Goal: Communication & Community: Ask a question

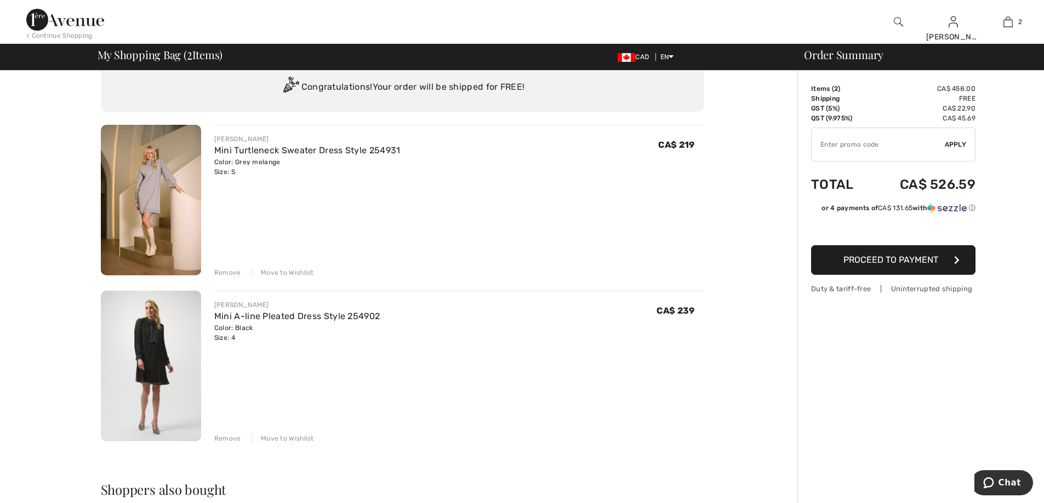
scroll to position [55, 0]
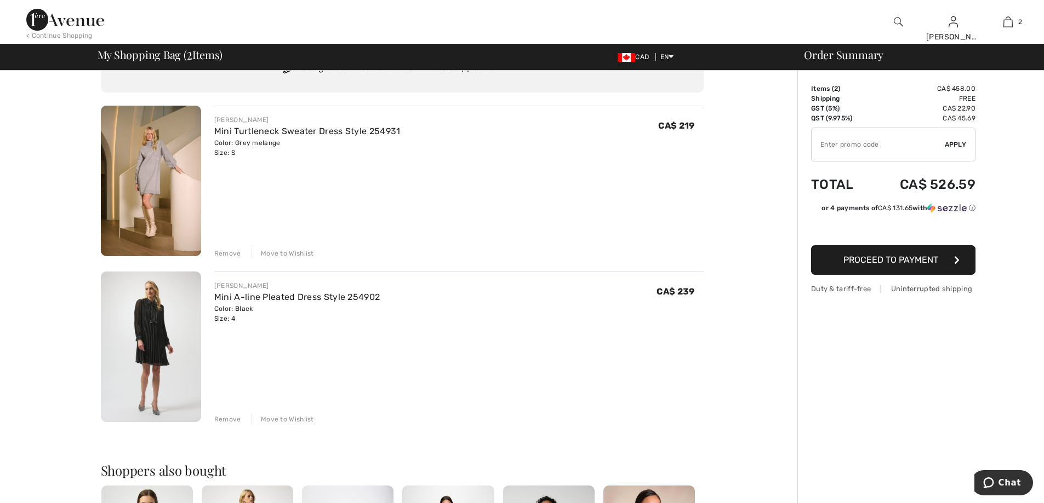
click at [224, 416] on div "Remove" at bounding box center [227, 420] width 27 height 10
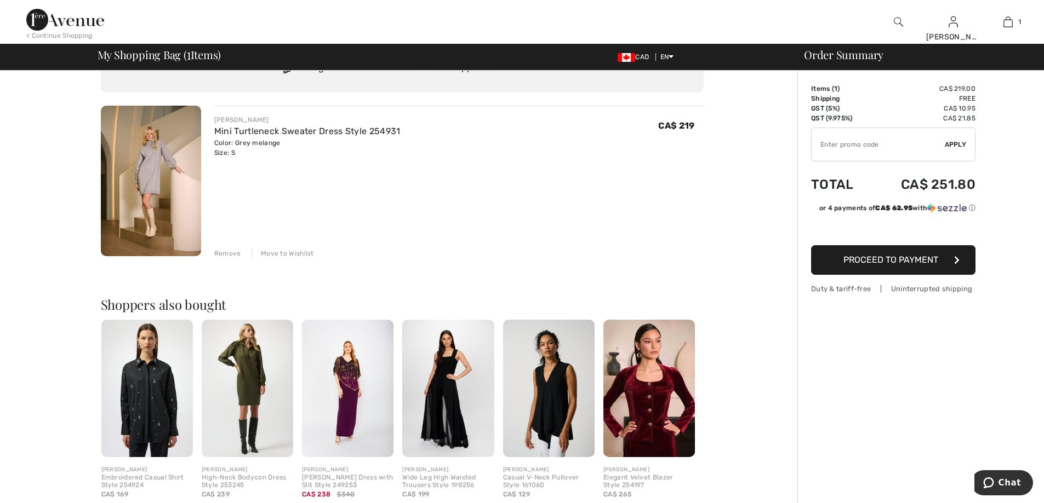
click at [256, 380] on img at bounding box center [247, 389] width 91 height 138
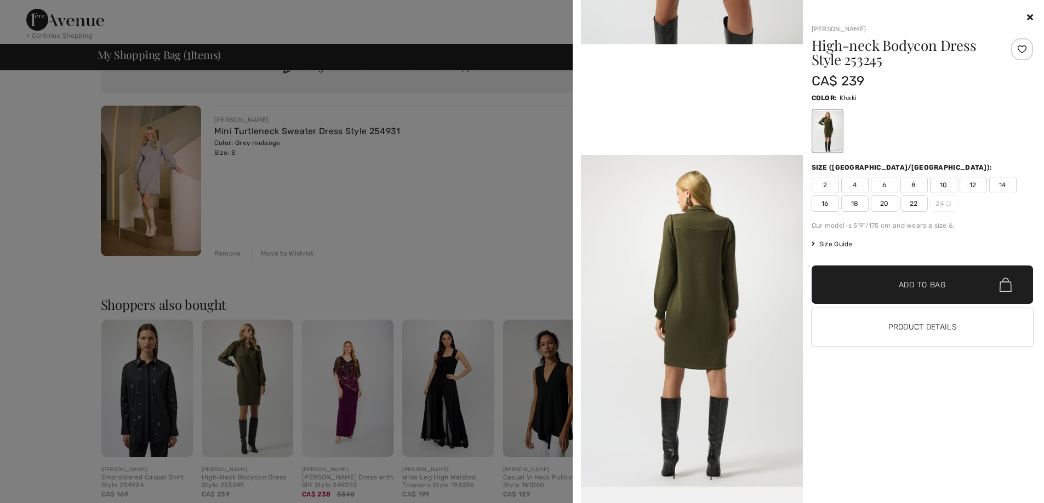
scroll to position [595, 0]
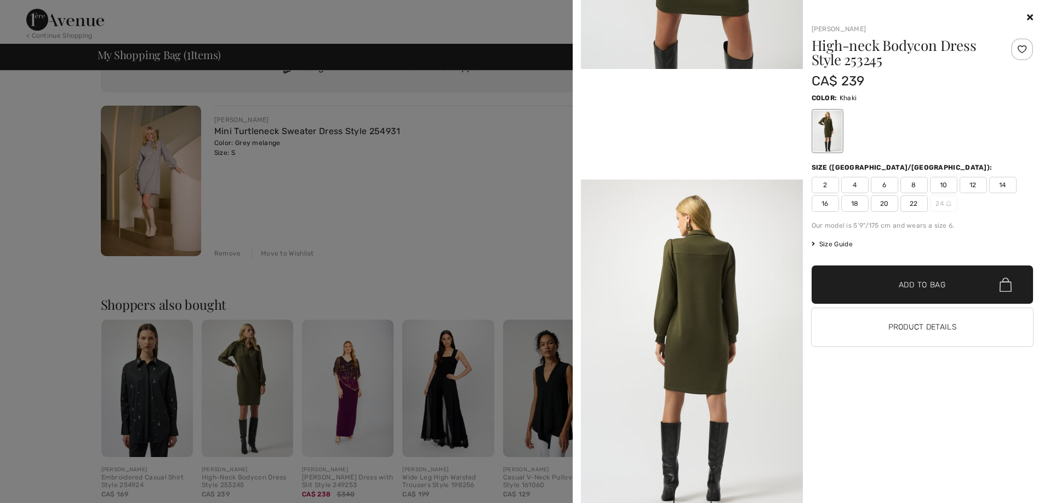
click at [854, 186] on span "4" at bounding box center [854, 185] width 27 height 16
click at [903, 286] on span "Add to Bag" at bounding box center [921, 285] width 47 height 12
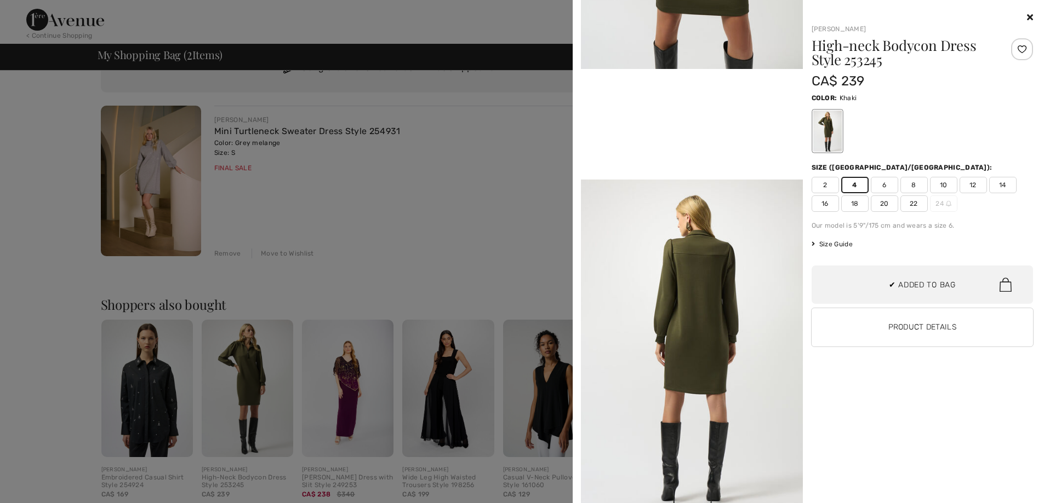
scroll to position [34, 0]
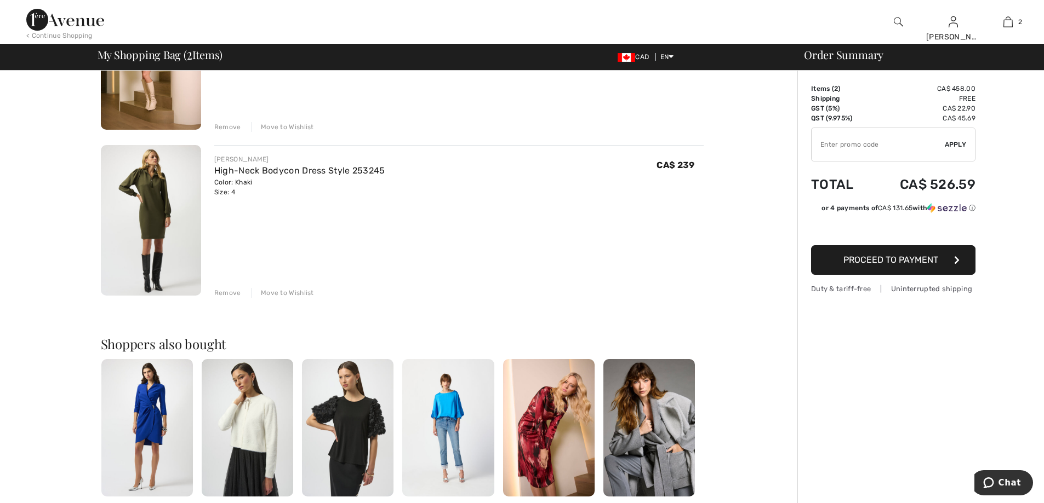
scroll to position [164, 0]
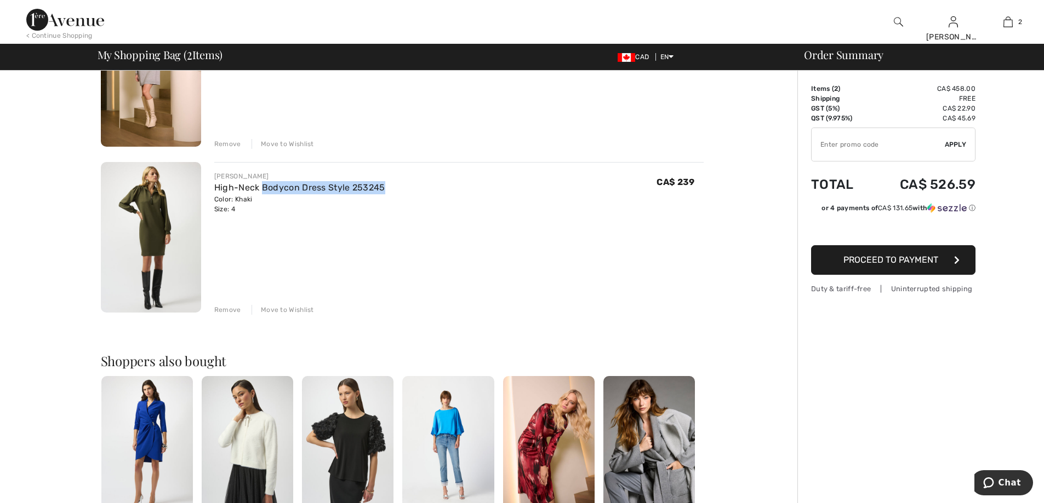
drag, startPoint x: 390, startPoint y: 189, endPoint x: 262, endPoint y: 181, distance: 128.4
click at [262, 181] on div "[PERSON_NAME] High-Neck Bodycon Dress Style 253245 Color: Khaki Size: 4 Final S…" at bounding box center [458, 192] width 489 height 43
click at [255, 228] on div "[PERSON_NAME] High-Neck Bodycon Dress Style 253245 Color: Khaki Size: 4 Final S…" at bounding box center [458, 238] width 489 height 153
drag, startPoint x: 249, startPoint y: 217, endPoint x: 203, endPoint y: 175, distance: 62.0
click at [203, 175] on div "[PERSON_NAME] High-Neck Bodycon Dress Style 253245 Color: Khaki Size: 4 Final S…" at bounding box center [452, 238] width 502 height 153
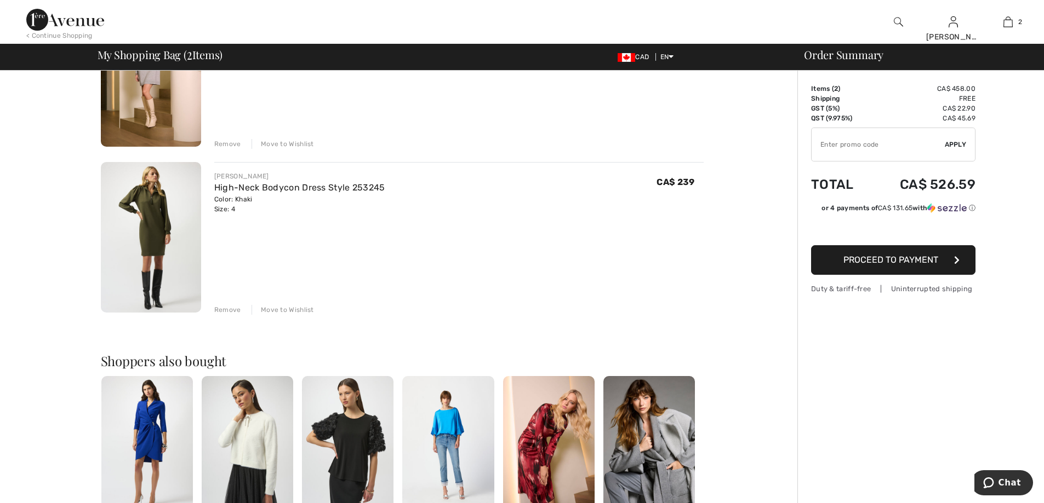
copy div "[PERSON_NAME] High-Neck Bodycon Dress Style 253245 Color: Khaki Size: 4"
click at [998, 480] on span "Chat" at bounding box center [990, 483] width 15 height 11
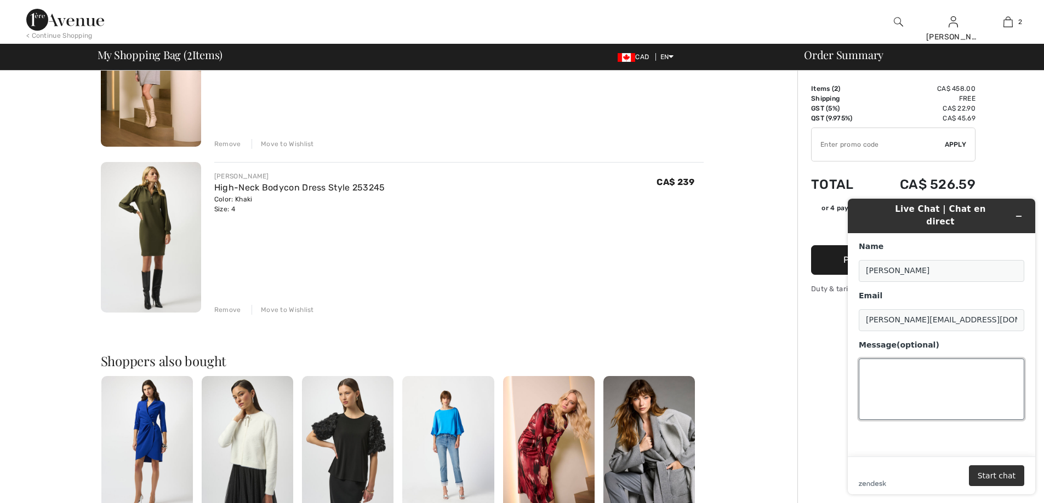
click at [888, 360] on textarea "Message (optional)" at bounding box center [940, 389] width 165 height 61
paste textarea "[PERSON_NAME] High-Neck Bodycon Dress Style 253245 Color: Khaki Size: 4"
type textarea "do have this [PERSON_NAME] High-Neck Bodycon Dress Style 253245 Color: Khaki Si…"
click at [1001, 478] on button "Start chat" at bounding box center [996, 476] width 55 height 21
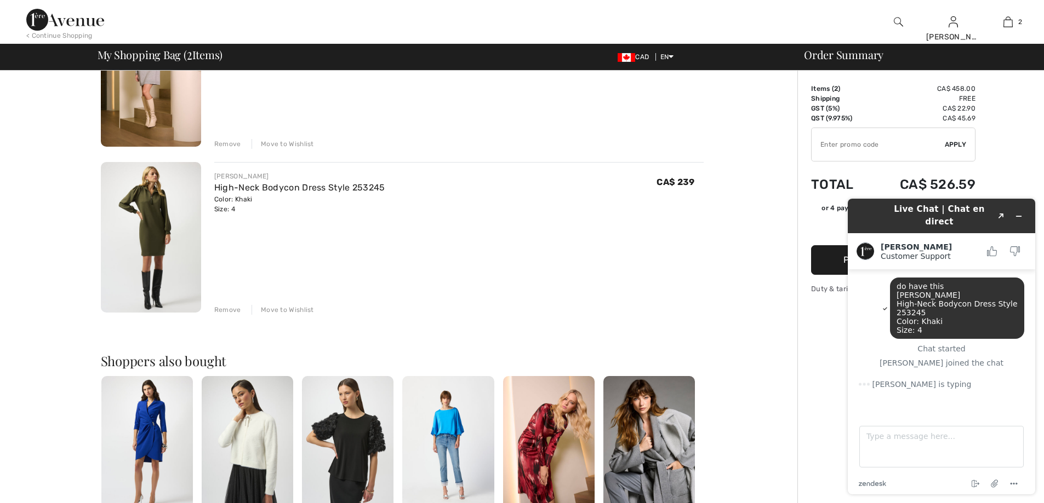
scroll to position [16, 0]
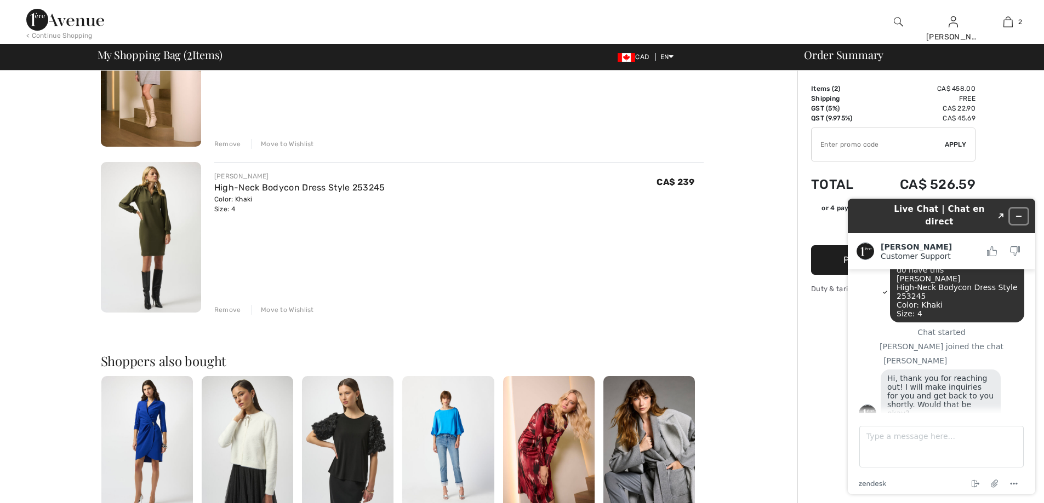
click at [1017, 214] on icon "Minimize widget" at bounding box center [1019, 217] width 8 height 8
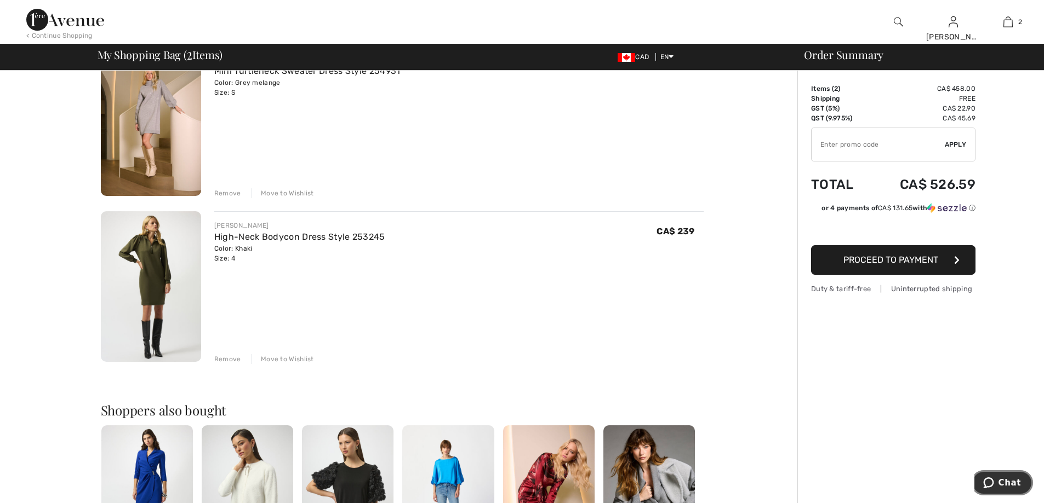
scroll to position [55, 0]
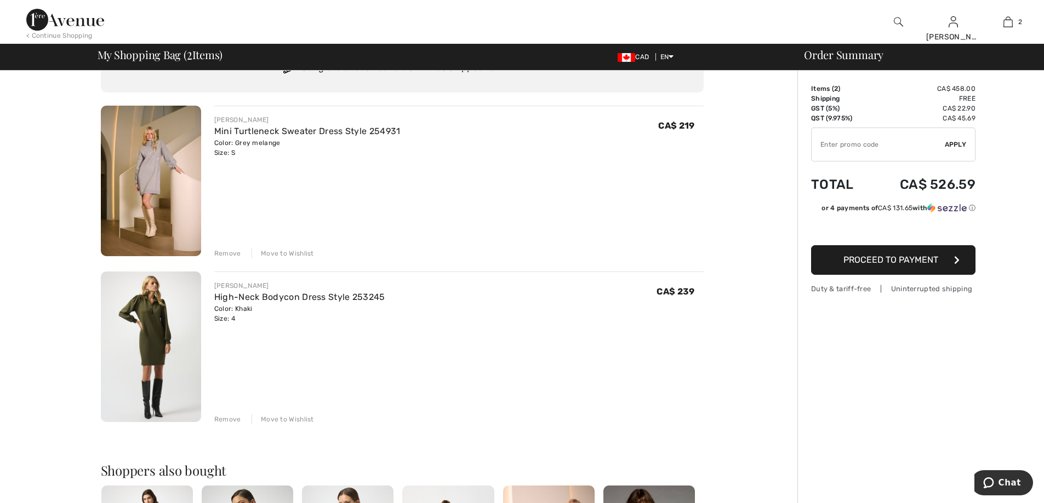
click at [153, 319] on img at bounding box center [151, 347] width 100 height 151
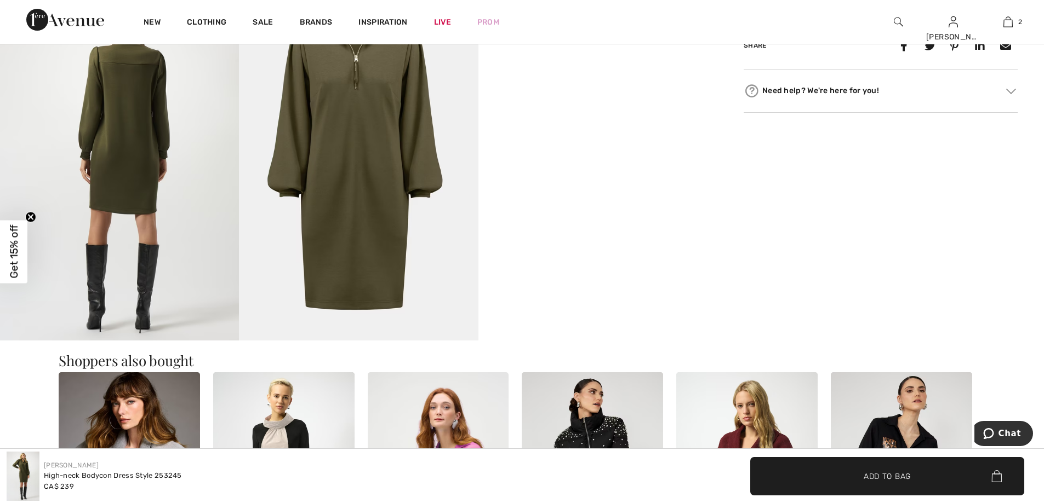
scroll to position [657, 0]
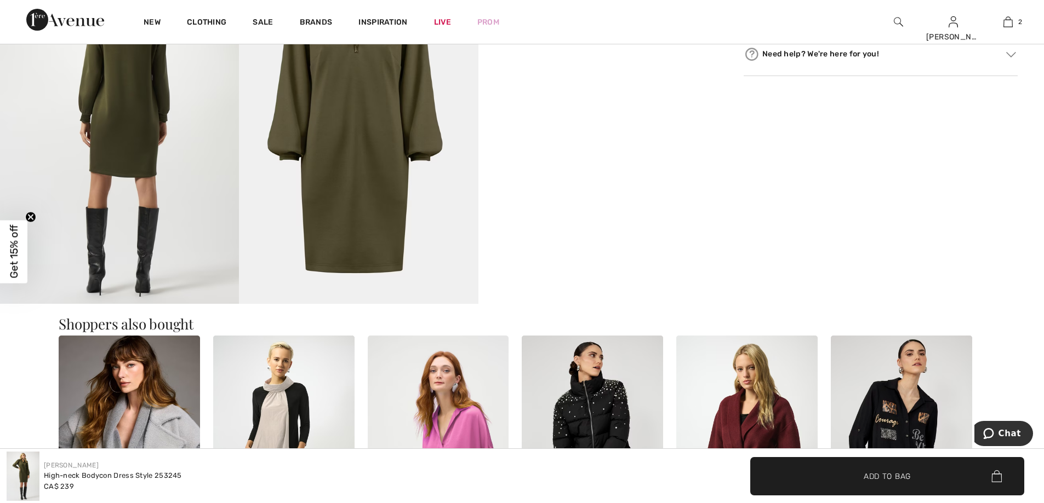
click at [653, 65] on video "Your browser does not support the video tag." at bounding box center [597, 5] width 239 height 119
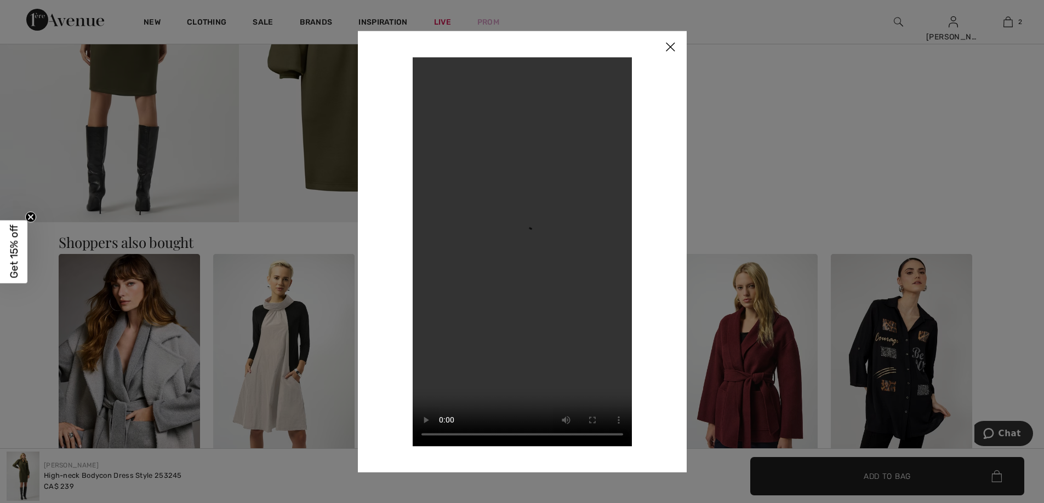
scroll to position [712, 0]
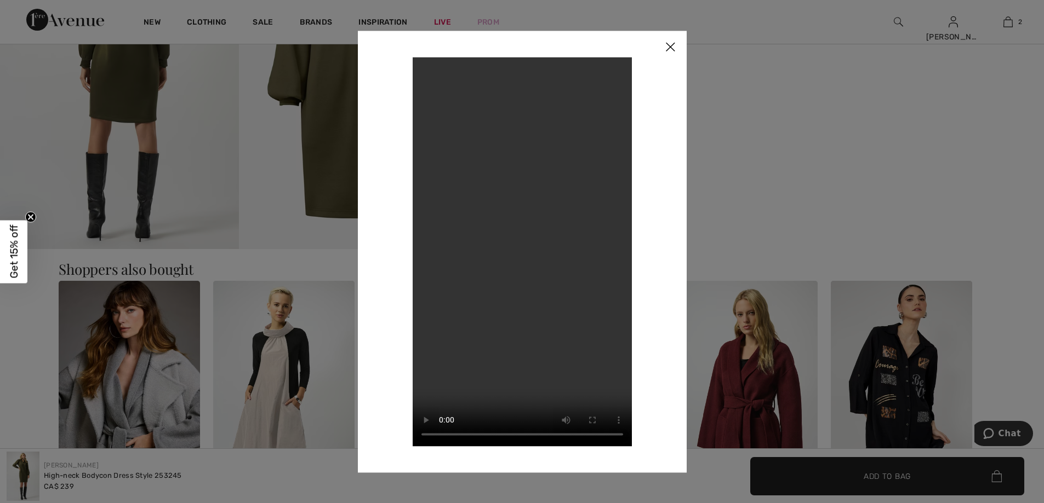
click at [669, 41] on img at bounding box center [670, 48] width 33 height 34
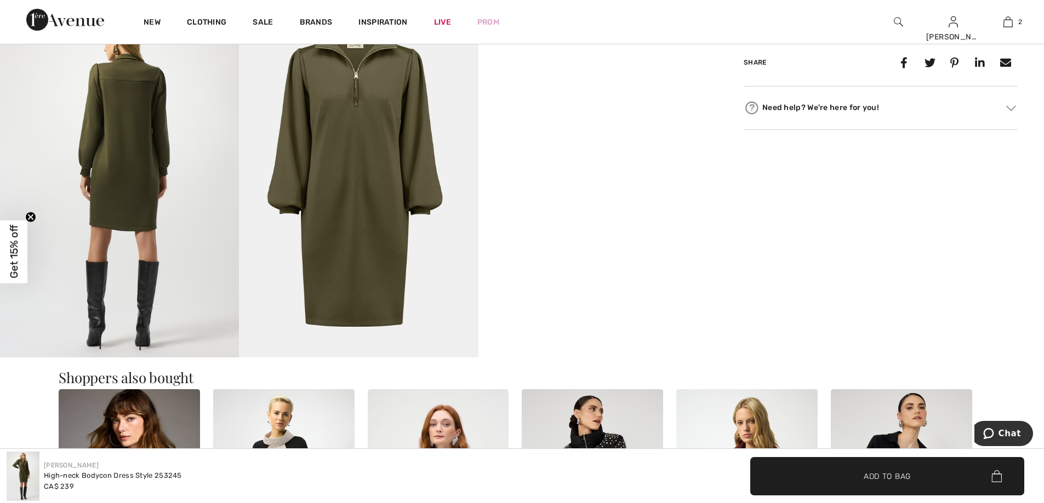
scroll to position [603, 0]
